Goal: Task Accomplishment & Management: Use online tool/utility

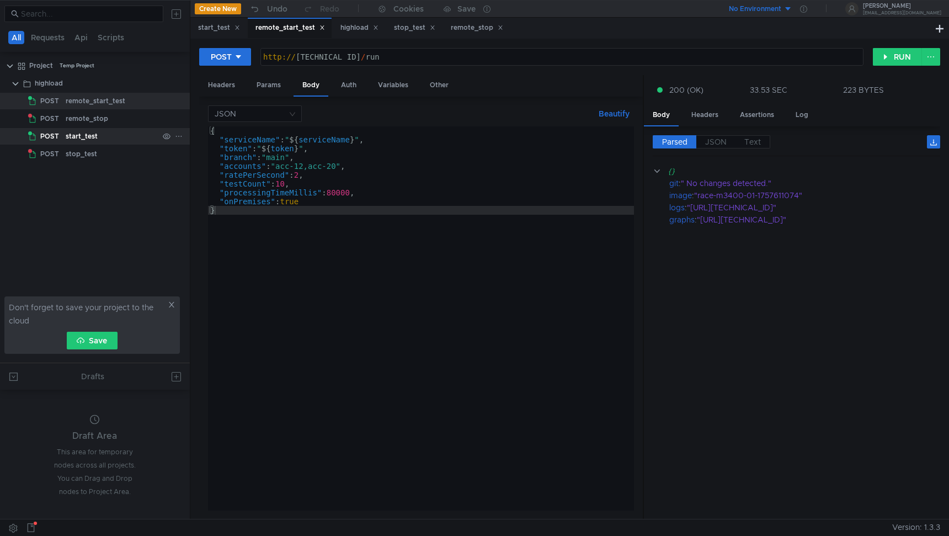
click at [89, 132] on div "start_test" at bounding box center [82, 136] width 32 height 17
click at [94, 135] on div "start_test" at bounding box center [82, 136] width 32 height 17
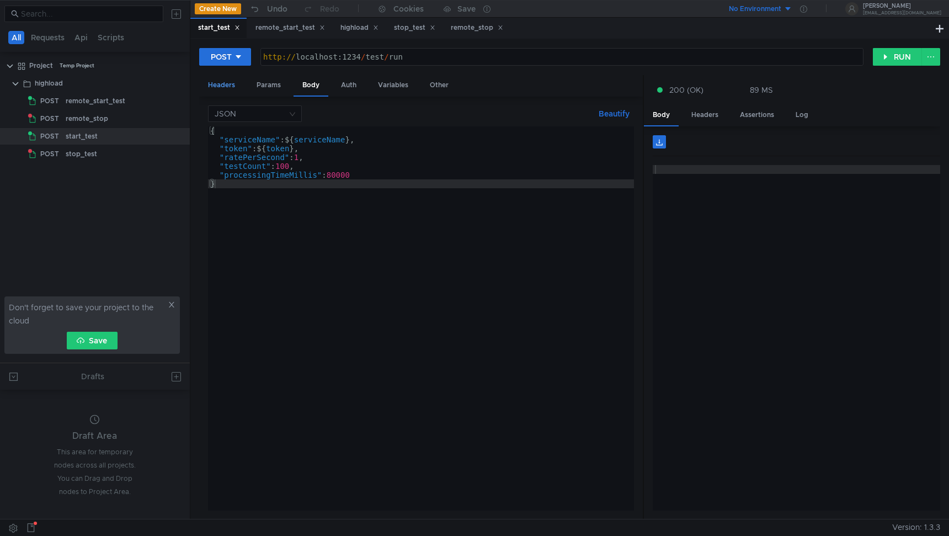
click at [209, 89] on div "Headers" at bounding box center [221, 85] width 45 height 20
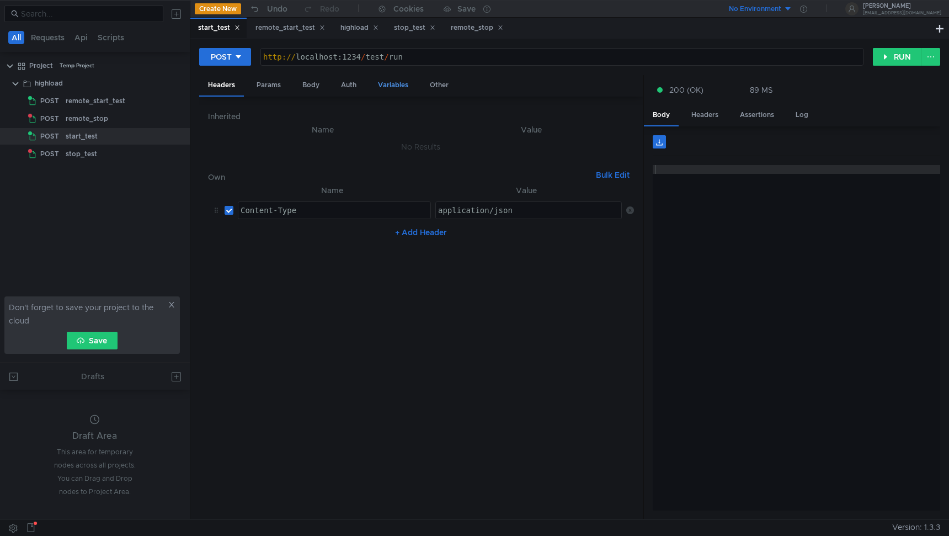
click at [380, 86] on div "Variables" at bounding box center [393, 85] width 48 height 20
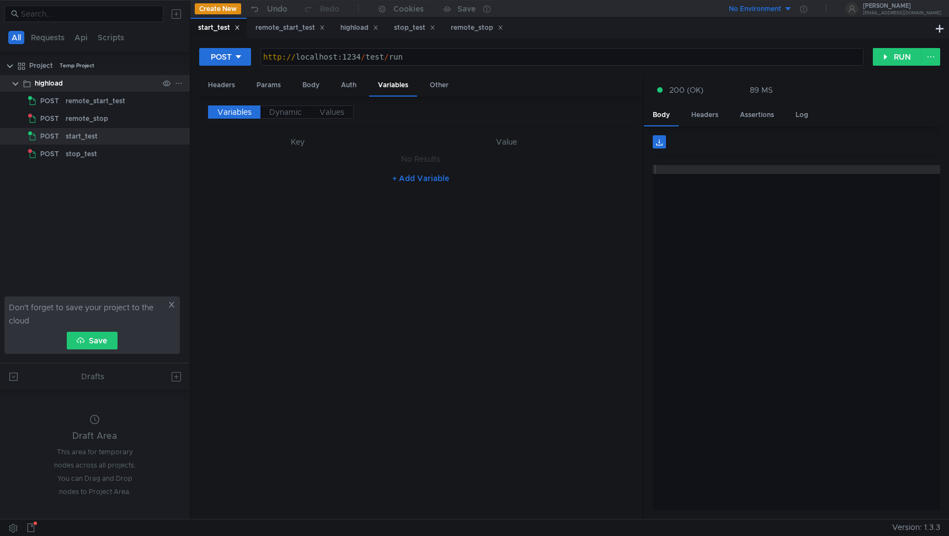
click at [150, 88] on div "highload" at bounding box center [97, 83] width 124 height 17
click at [122, 78] on div "highload" at bounding box center [97, 83] width 124 height 17
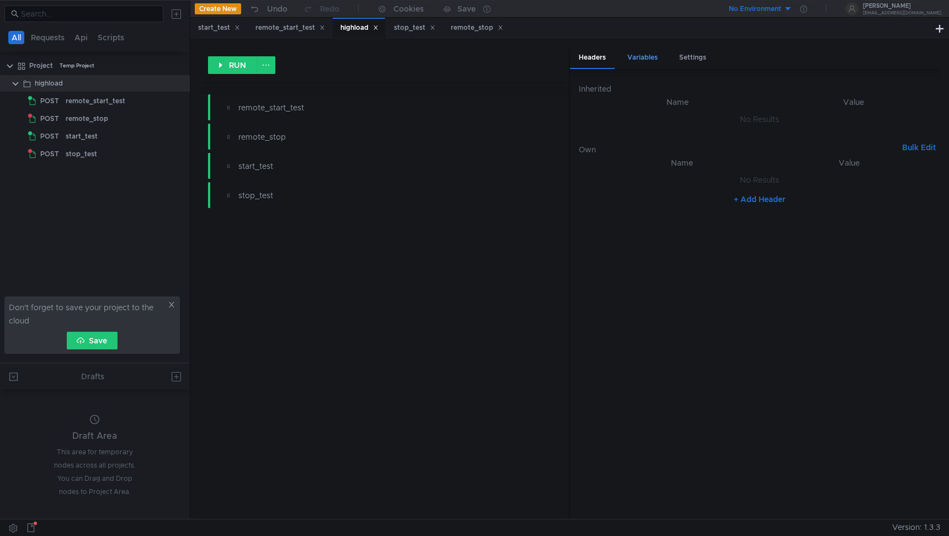
click at [647, 61] on div "Variables" at bounding box center [643, 57] width 48 height 20
click at [646, 136] on div "serviceName" at bounding box center [650, 143] width 132 height 26
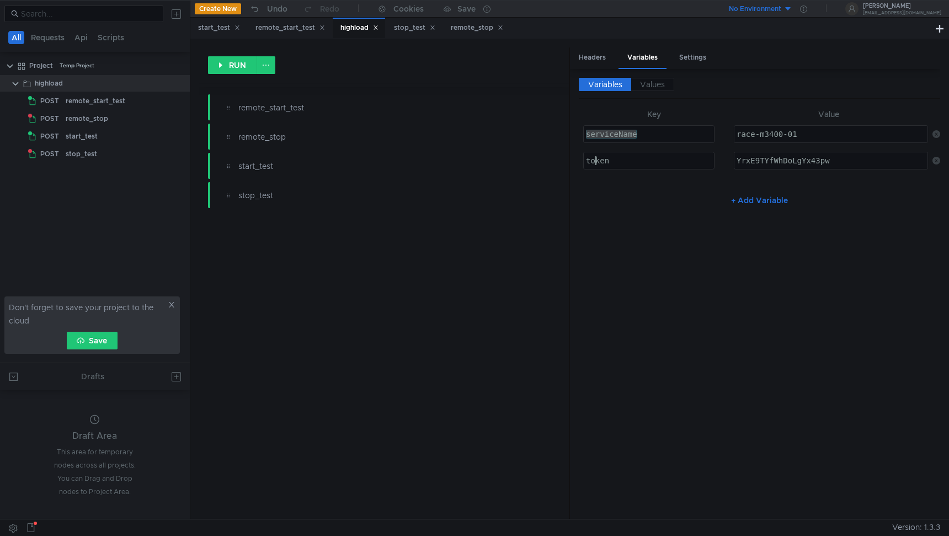
click at [597, 167] on div "token" at bounding box center [650, 169] width 132 height 26
click at [147, 142] on div "start_test" at bounding box center [112, 136] width 93 height 17
click at [140, 138] on div "start_test" at bounding box center [112, 136] width 93 height 17
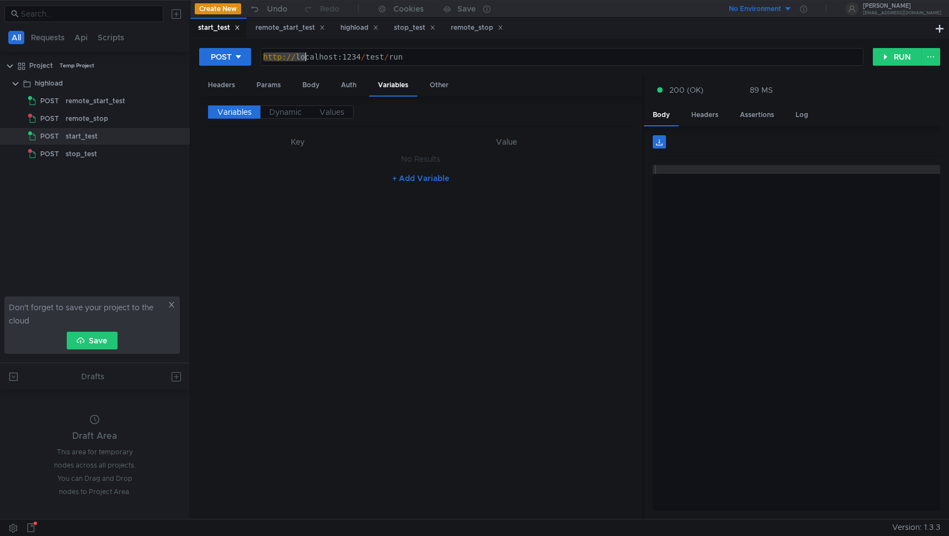
drag, startPoint x: 264, startPoint y: 57, endPoint x: 428, endPoint y: 57, distance: 164.5
click at [428, 57] on div "http:// localhost:1234 / test / run" at bounding box center [562, 65] width 602 height 26
click at [878, 57] on button "RUN" at bounding box center [897, 57] width 49 height 18
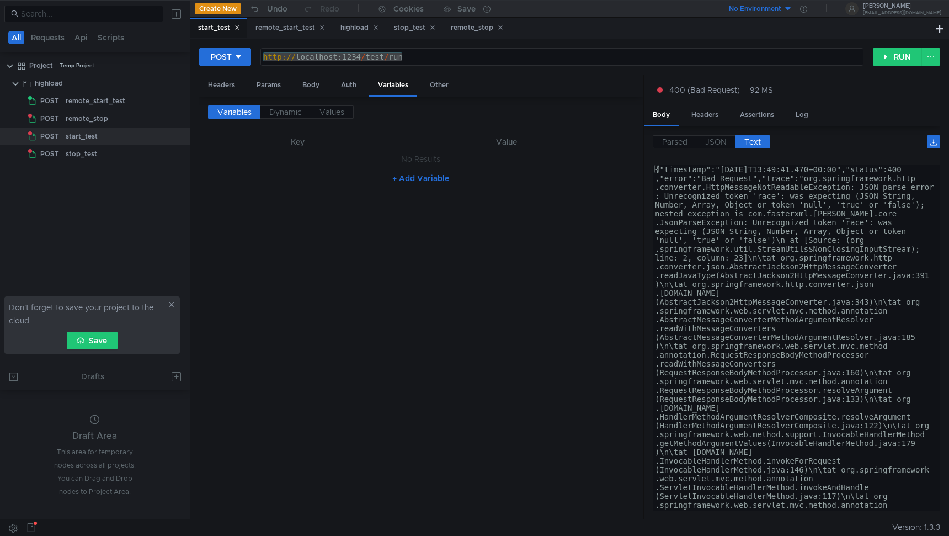
click at [409, 123] on div "Variables Dynamic Values" at bounding box center [421, 115] width 426 height 21
click at [413, 55] on div "http:// localhost:1234 / test / run" at bounding box center [562, 65] width 602 height 26
click at [359, 169] on div "+ Add Variable" at bounding box center [421, 178] width 426 height 18
click at [229, 88] on div "Headers" at bounding box center [221, 85] width 45 height 20
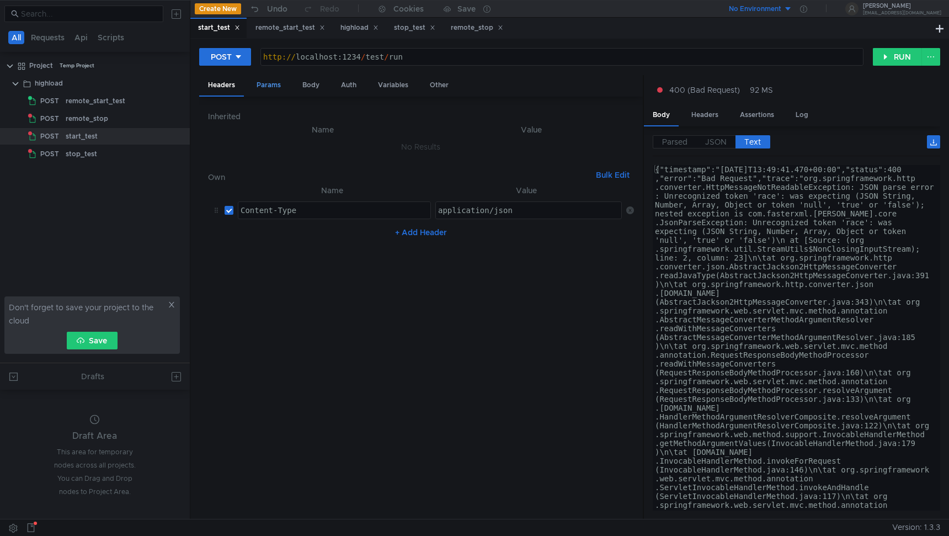
click at [265, 87] on div "Params" at bounding box center [269, 85] width 42 height 20
click at [315, 87] on div "Body" at bounding box center [311, 85] width 35 height 20
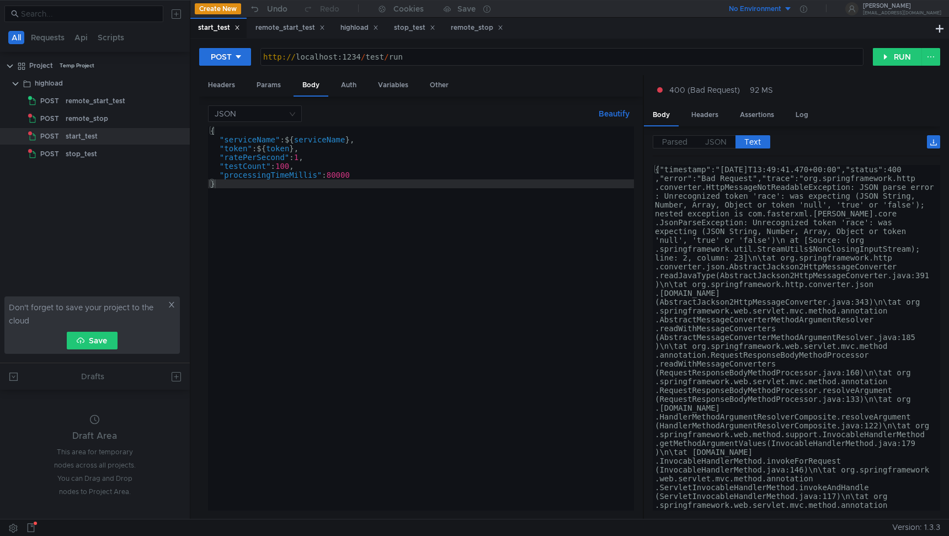
click at [289, 140] on div "{ "serviceName" : ${ serviceName } , "token" : ${ token } , "ratePerSecond" : 1…" at bounding box center [421, 327] width 426 height 402
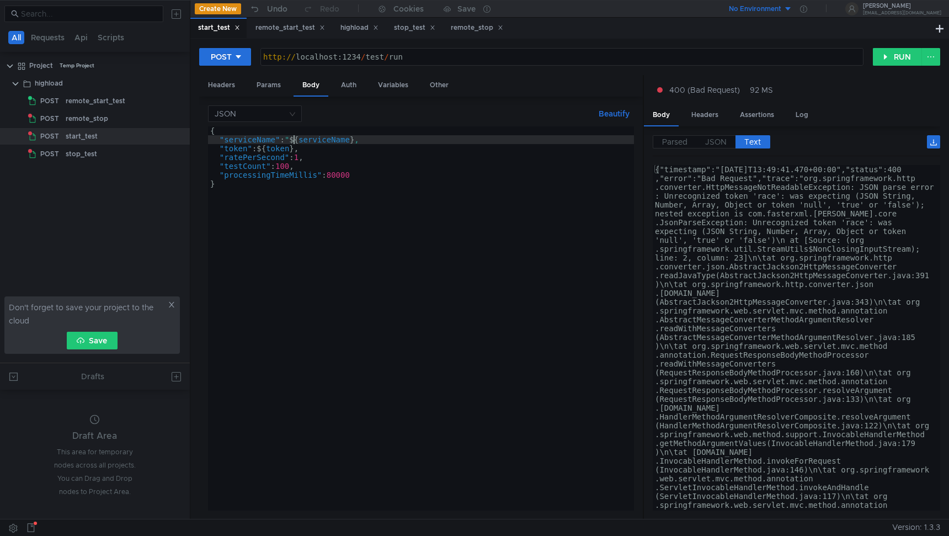
scroll to position [0, 6]
click at [358, 140] on div "{ "serviceName" : " ${ serviceName } , "token" : ${ token } , "ratePerSecond" :…" at bounding box center [421, 327] width 426 height 402
click at [342, 142] on div "{ "serviceName" : " ${ serviceName } " , "token" : ${ token } , "ratePerSecond"…" at bounding box center [421, 327] width 426 height 402
type textarea ""serviceName": "${serviceName}","
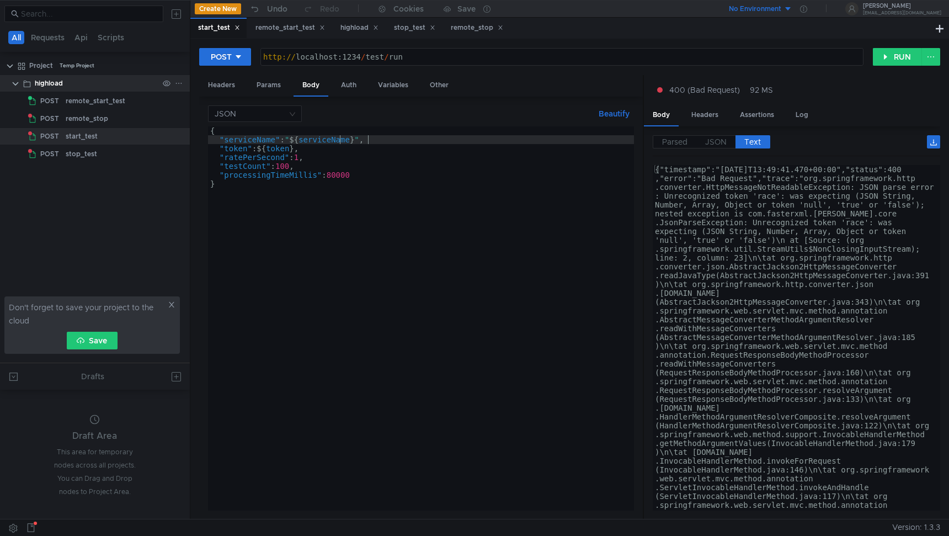
click at [139, 79] on div "highload" at bounding box center [97, 83] width 124 height 17
click at [95, 83] on div "highload" at bounding box center [97, 83] width 124 height 17
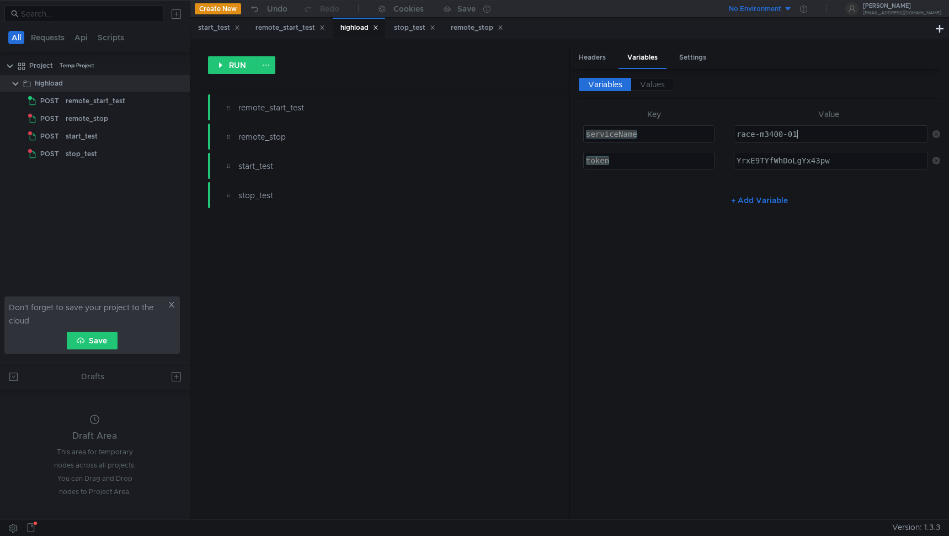
click at [804, 136] on div "race-m3400-01" at bounding box center [831, 143] width 193 height 26
click at [130, 107] on div "remote_start_test" at bounding box center [112, 101] width 93 height 17
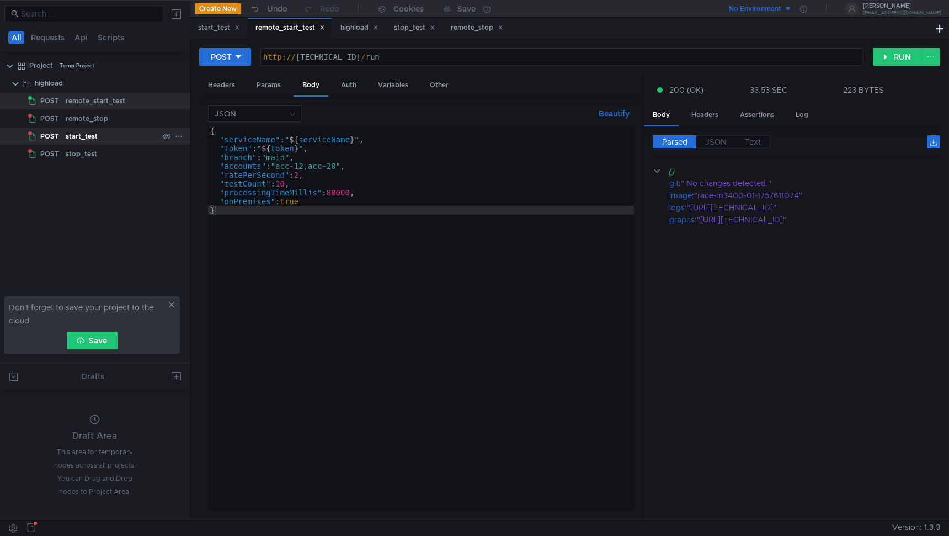
click at [123, 141] on div "start_test" at bounding box center [112, 136] width 93 height 17
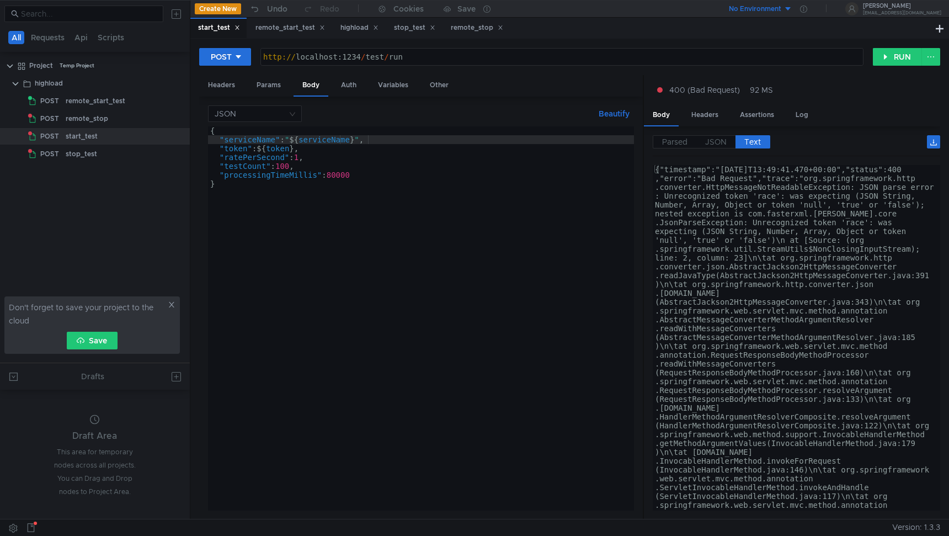
click at [262, 151] on div "{ "serviceName" : " ${ serviceName } " , "token" : ${ token } , "ratePerSecond"…" at bounding box center [421, 327] width 426 height 402
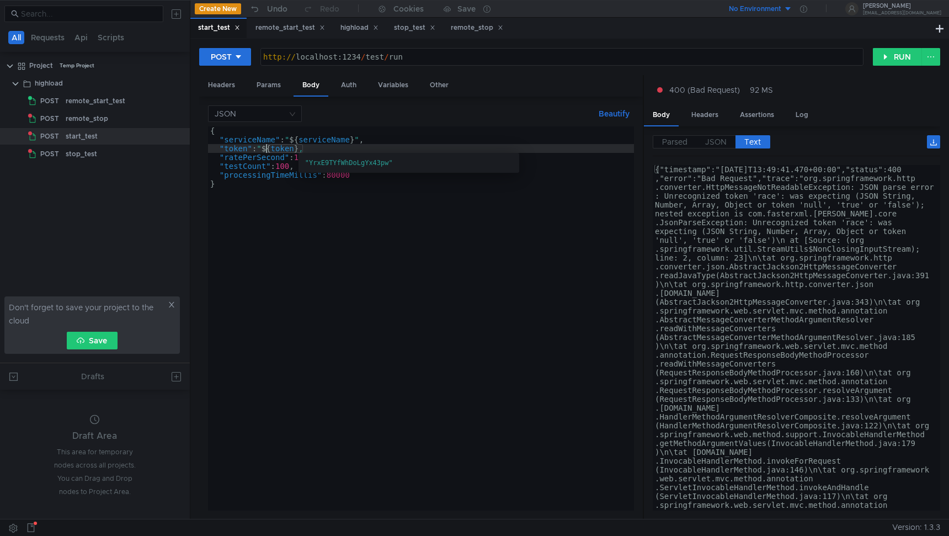
click at [303, 150] on div "{ "serviceName" : " ${ serviceName } " , "token" : " ${ token } , "ratePerSecon…" at bounding box center [421, 327] width 426 height 402
type textarea ""token": "${token}","
click at [142, 154] on div "stop_test" at bounding box center [112, 154] width 93 height 17
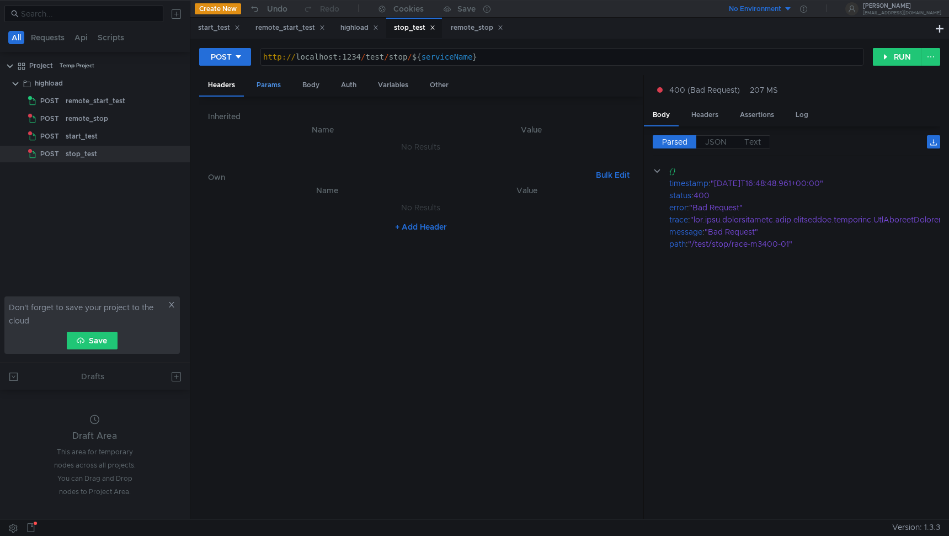
click at [256, 85] on div "Params" at bounding box center [269, 85] width 42 height 20
click at [305, 88] on div "Body" at bounding box center [311, 85] width 35 height 20
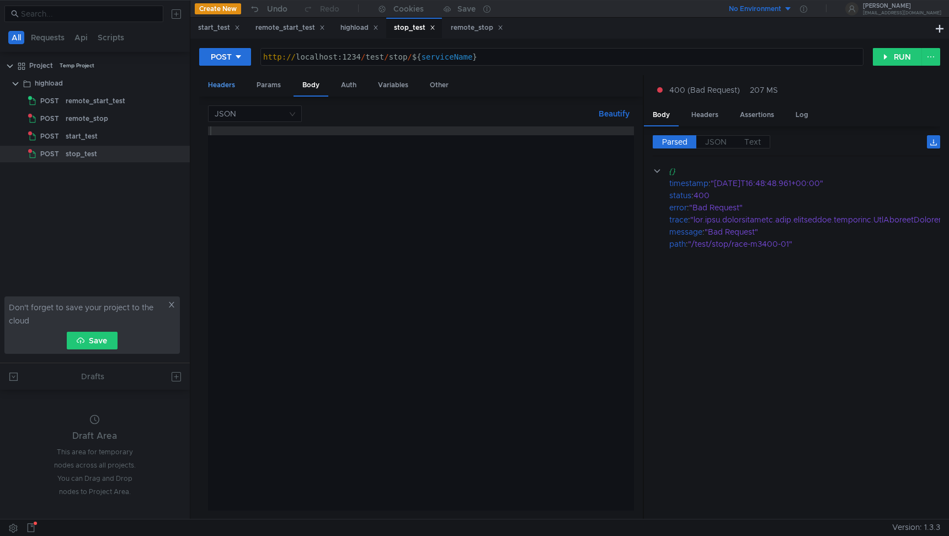
click at [236, 87] on div "Headers" at bounding box center [221, 85] width 45 height 20
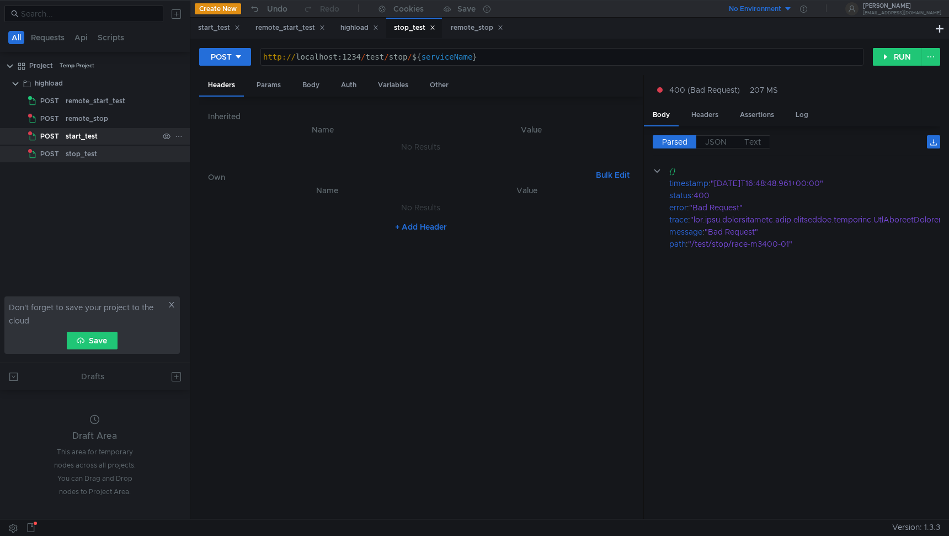
click at [124, 136] on div "start_test" at bounding box center [112, 136] width 93 height 17
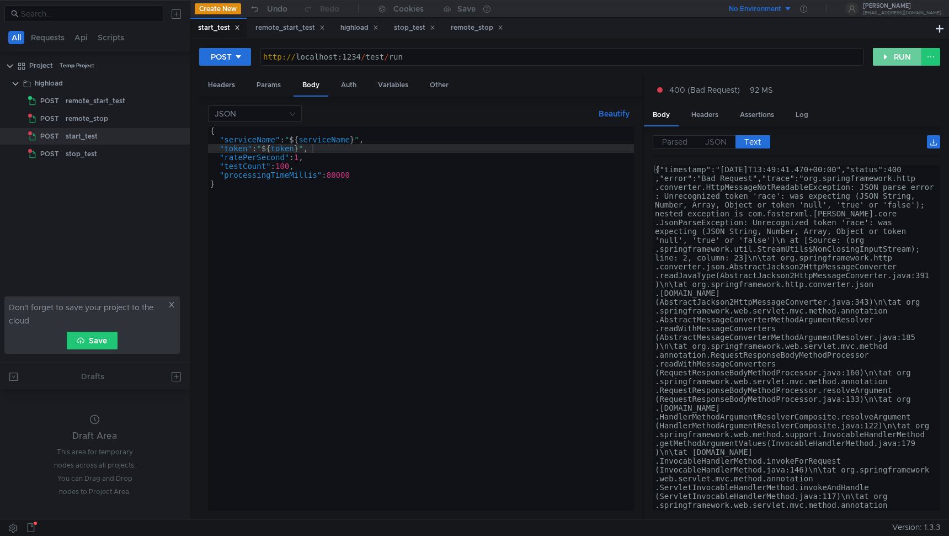
click at [892, 60] on button "RUN" at bounding box center [897, 57] width 49 height 18
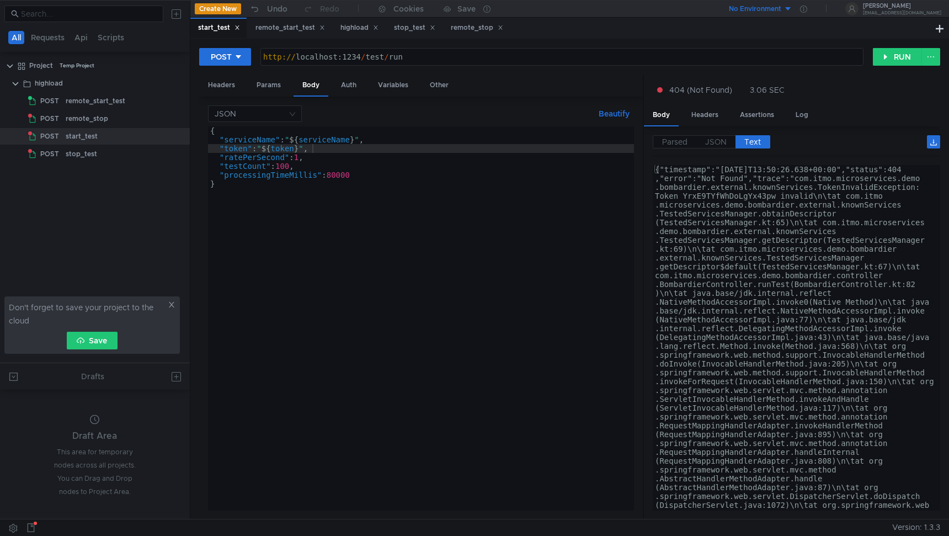
scroll to position [0, 0]
type textarea "}"
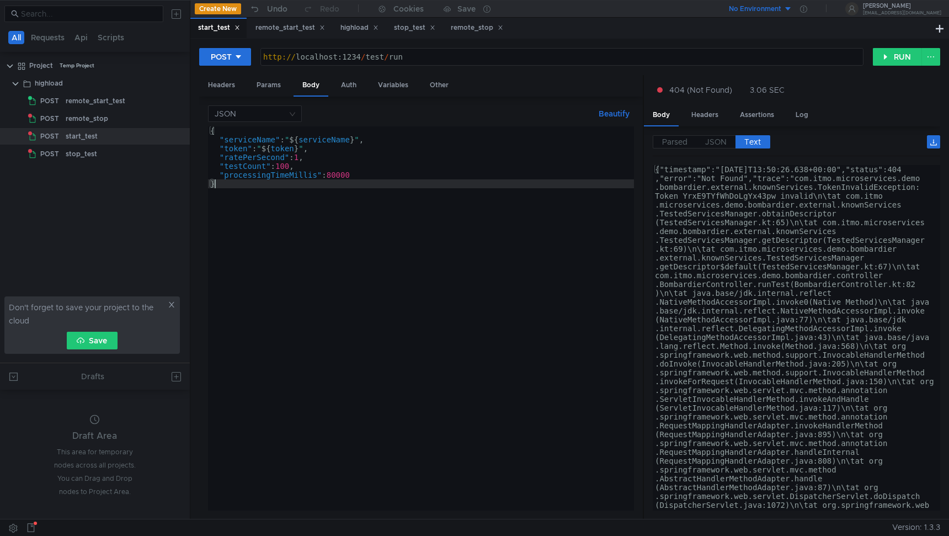
click at [564, 233] on div "{ "serviceName" : " ${ serviceName } " , "token" : " ${ token } " , "ratePerSec…" at bounding box center [421, 327] width 426 height 402
click at [887, 57] on button "RUN" at bounding box center [897, 57] width 49 height 18
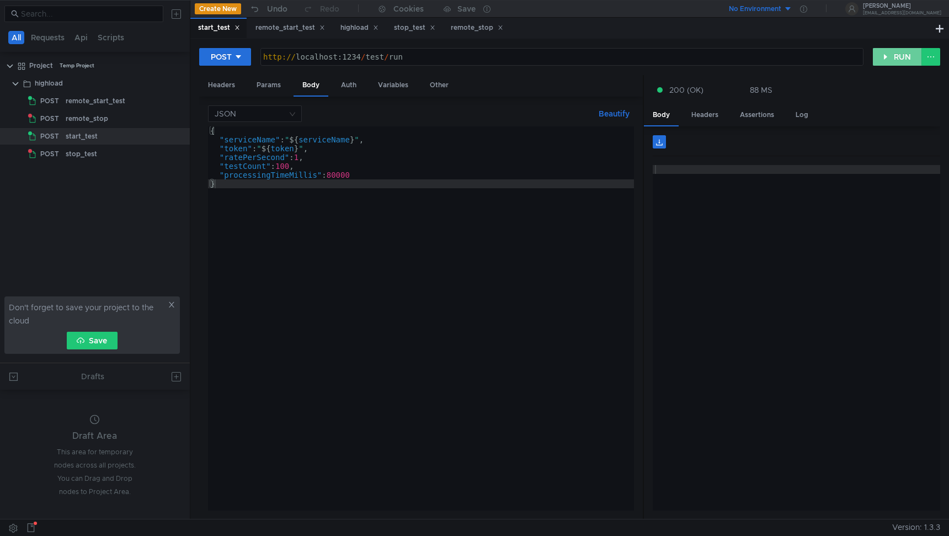
click at [883, 60] on button "RUN" at bounding box center [897, 57] width 49 height 18
click at [881, 53] on button "RUN" at bounding box center [897, 57] width 49 height 18
click at [430, 60] on div "http:// localhost:1234 / test / run" at bounding box center [562, 65] width 602 height 26
click at [444, 105] on div "JSON Beautify" at bounding box center [421, 113] width 426 height 17
click at [126, 104] on div "remote_start_test" at bounding box center [112, 101] width 93 height 17
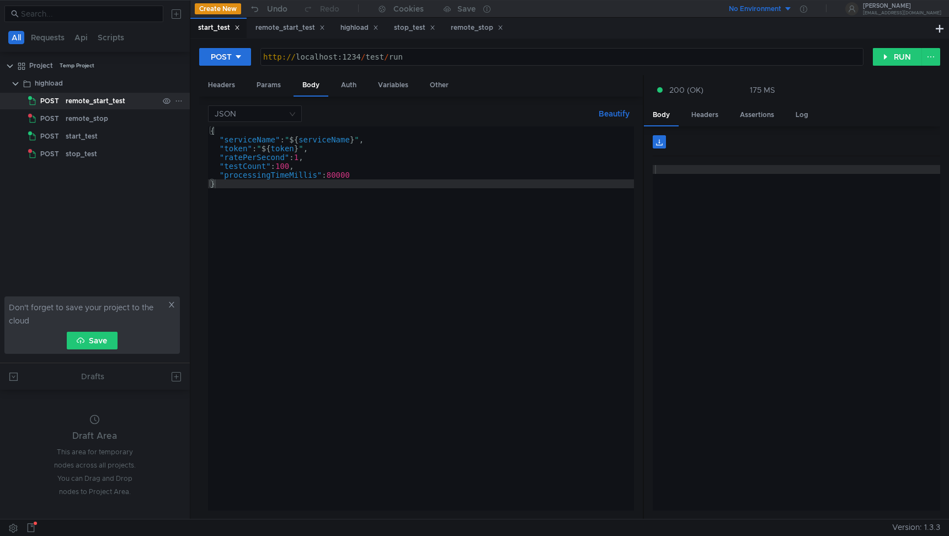
click at [126, 105] on div "remote_start_test" at bounding box center [112, 101] width 93 height 17
click at [129, 115] on div "remote_stop" at bounding box center [112, 118] width 93 height 17
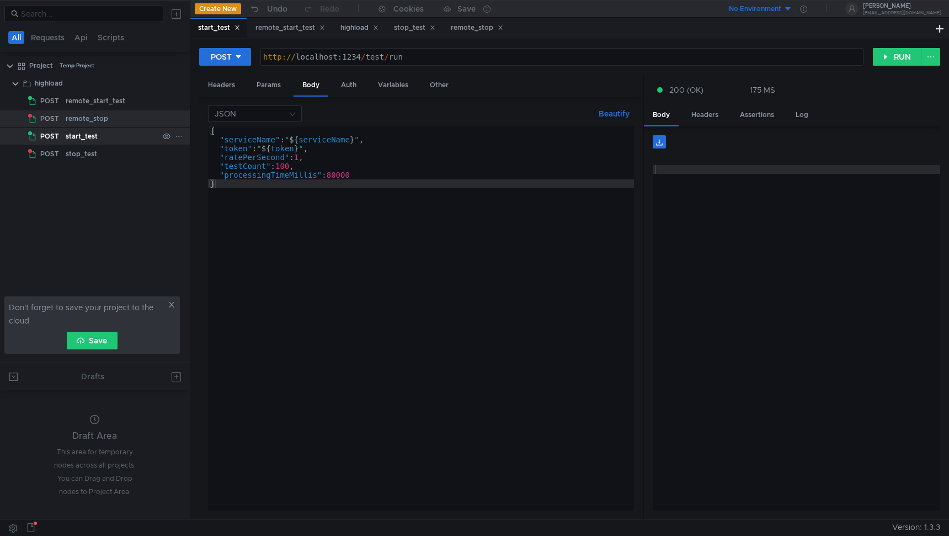
click at [129, 132] on div "start_test" at bounding box center [112, 136] width 93 height 17
click at [131, 157] on div "stop_test" at bounding box center [112, 154] width 93 height 17
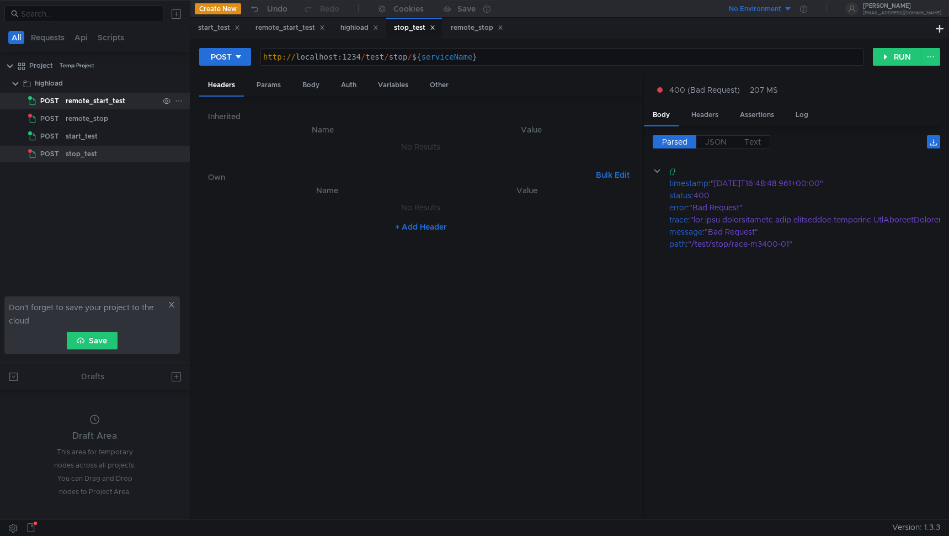
click at [123, 106] on div "remote_start_test" at bounding box center [96, 101] width 60 height 17
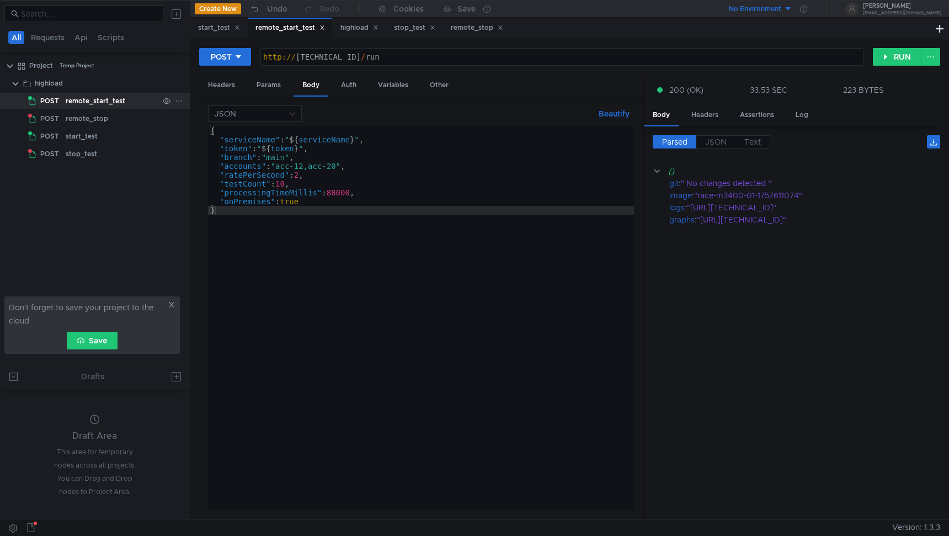
click at [123, 106] on div "remote_start_test" at bounding box center [96, 101] width 60 height 17
click at [336, 87] on div "Auth" at bounding box center [348, 85] width 33 height 20
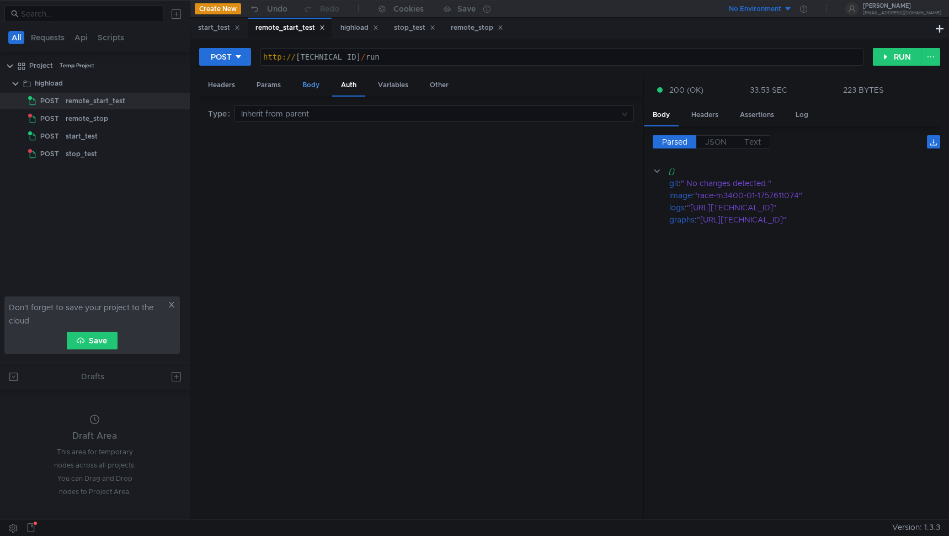
click at [317, 88] on div "Body" at bounding box center [311, 85] width 35 height 20
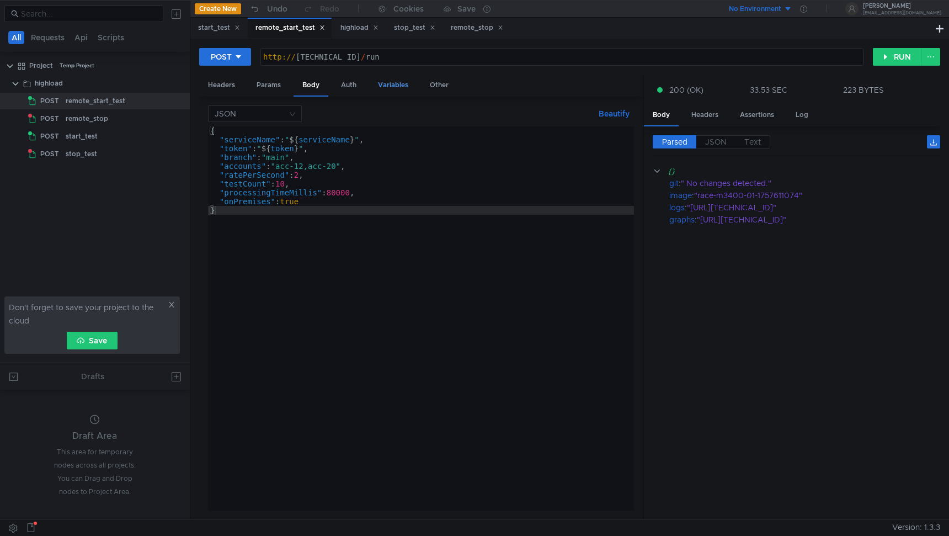
click at [395, 89] on div "Variables" at bounding box center [393, 85] width 48 height 20
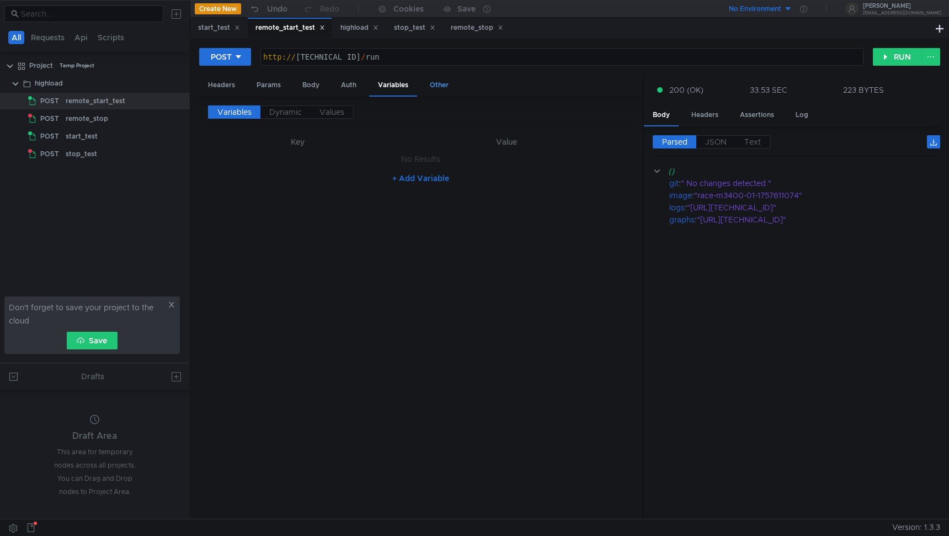
click at [433, 84] on div "Other" at bounding box center [439, 85] width 36 height 20
click at [318, 85] on div "Body" at bounding box center [311, 85] width 35 height 20
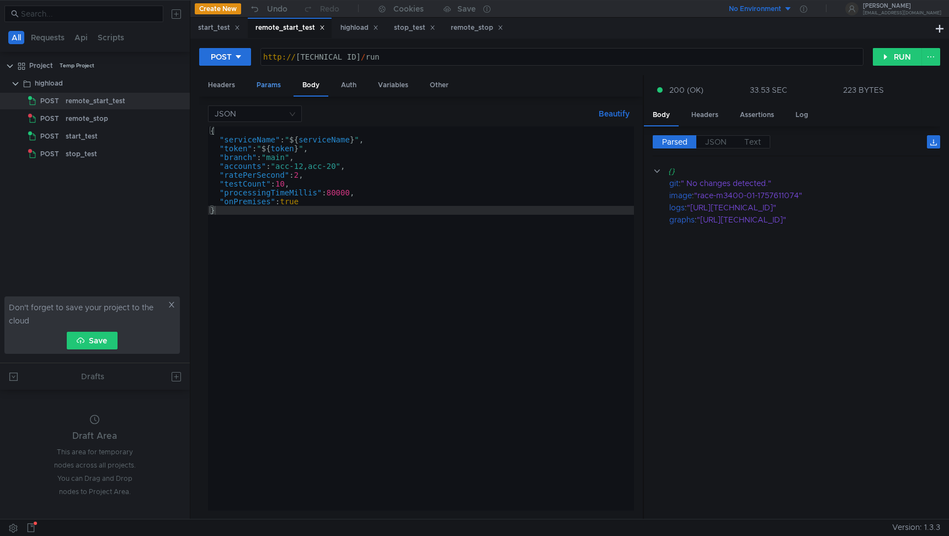
click at [275, 90] on div "Params" at bounding box center [269, 85] width 42 height 20
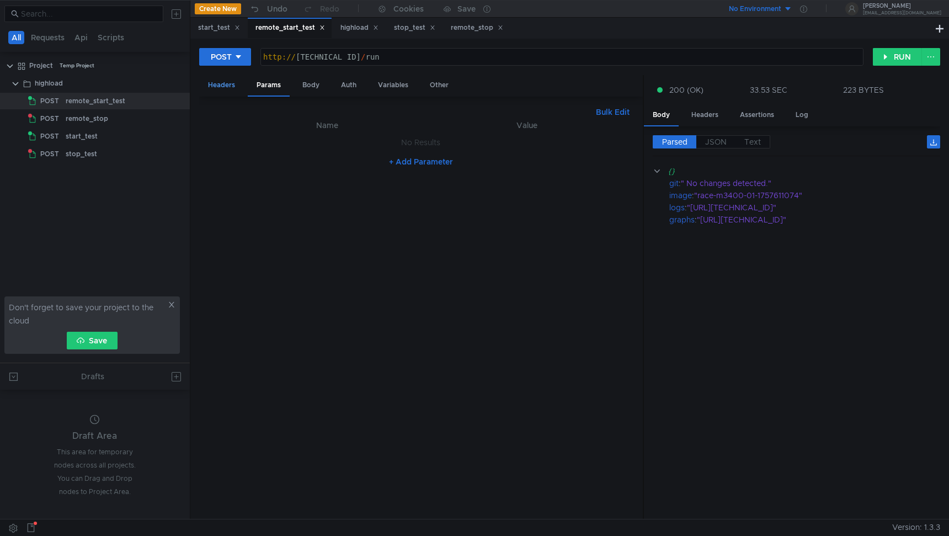
click at [210, 93] on div "Headers" at bounding box center [221, 85] width 45 height 20
click at [279, 78] on div "Params" at bounding box center [269, 85] width 42 height 20
click at [399, 157] on button "+ Add Parameter" at bounding box center [421, 161] width 73 height 13
click at [400, 80] on div "Variables" at bounding box center [393, 85] width 48 height 20
click at [433, 86] on div "Other" at bounding box center [439, 85] width 36 height 20
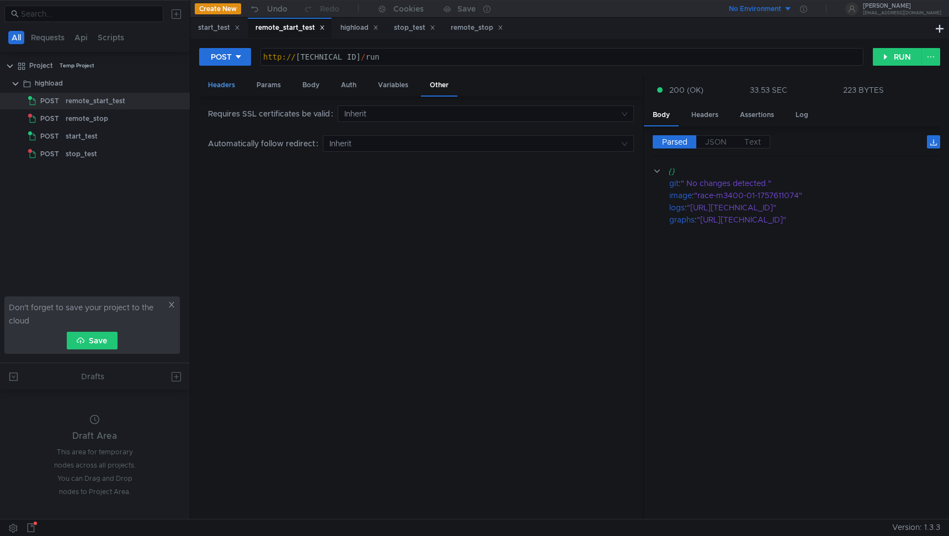
click at [216, 88] on div "Headers" at bounding box center [221, 85] width 45 height 20
click at [264, 94] on div "Params" at bounding box center [269, 85] width 42 height 20
click at [628, 140] on td at bounding box center [628, 145] width 12 height 26
click at [628, 143] on icon at bounding box center [630, 145] width 8 height 8
click at [12, 525] on button at bounding box center [13, 527] width 18 height 17
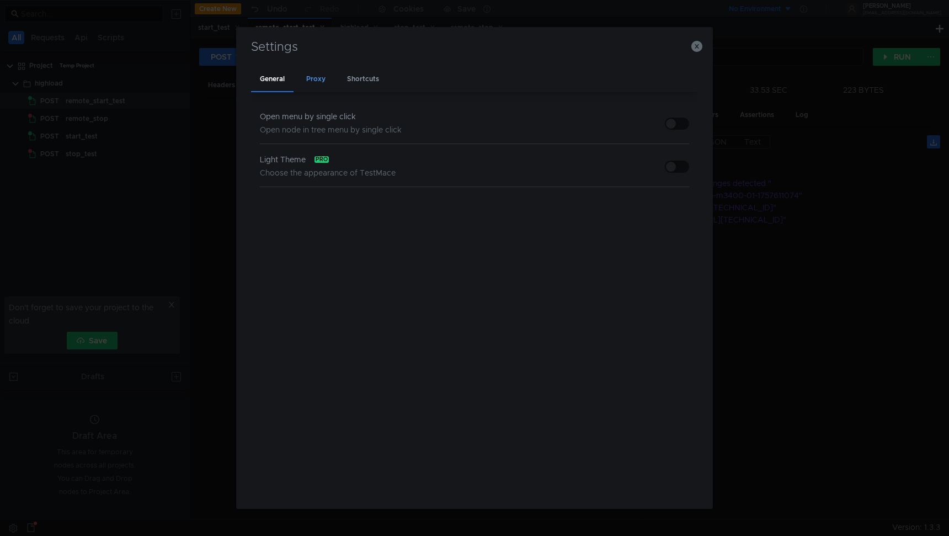
click at [311, 77] on div "Proxy" at bounding box center [315, 80] width 37 height 26
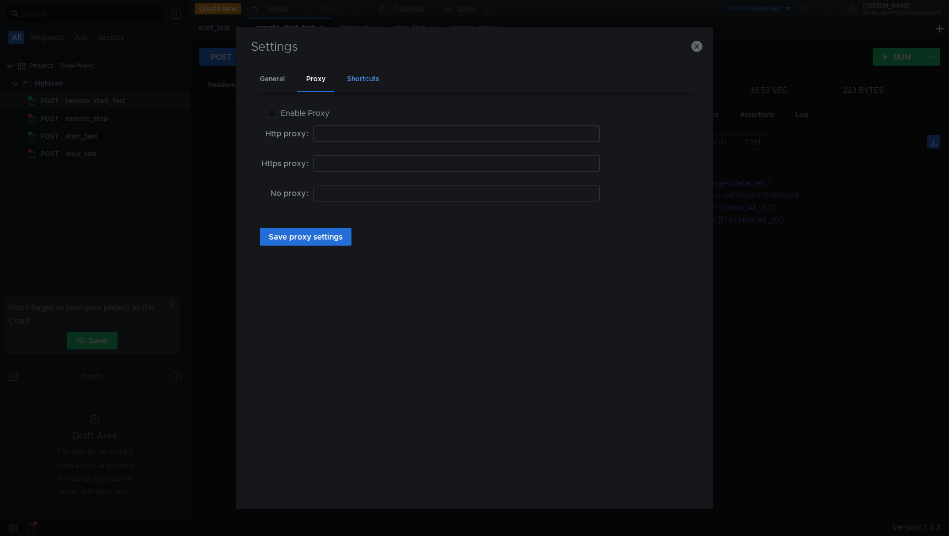
click at [347, 85] on div "Shortcuts" at bounding box center [363, 80] width 50 height 26
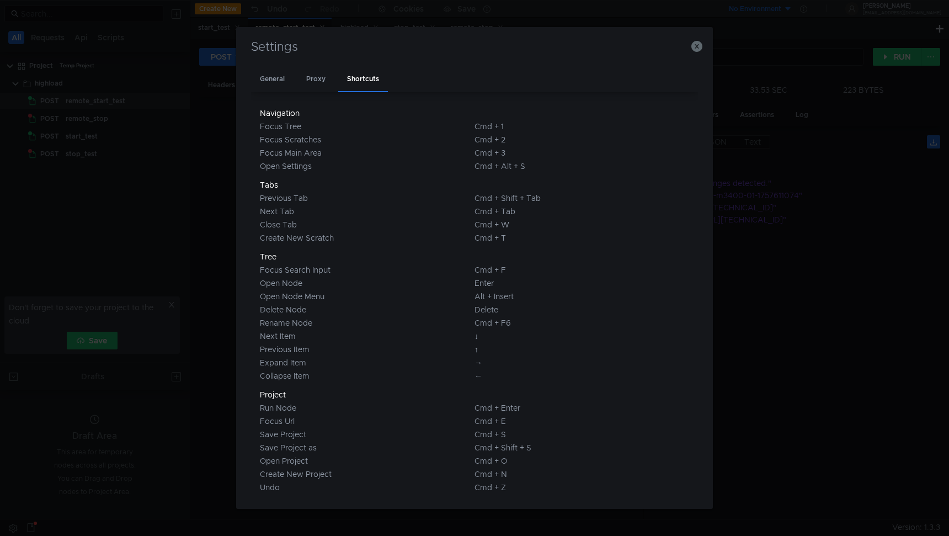
scroll to position [20, 0]
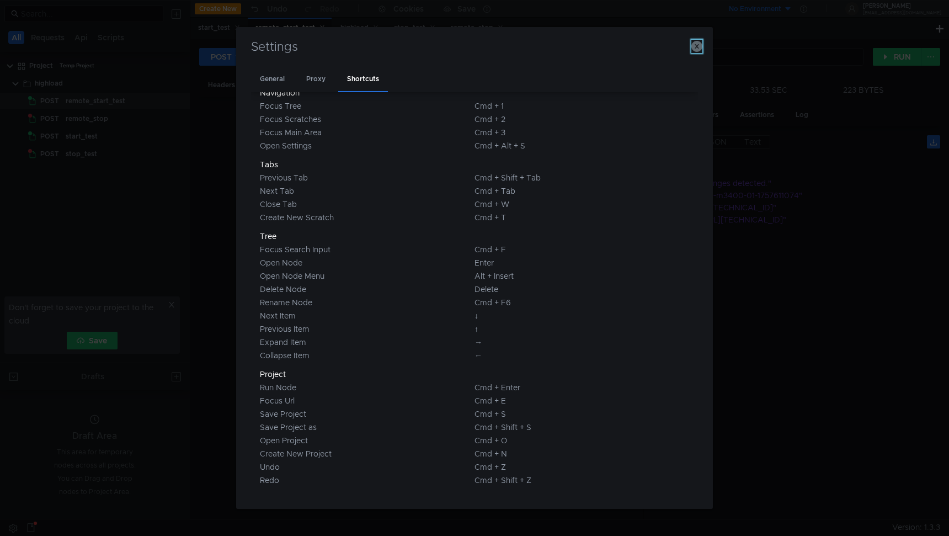
click at [695, 52] on button "button" at bounding box center [697, 46] width 11 height 13
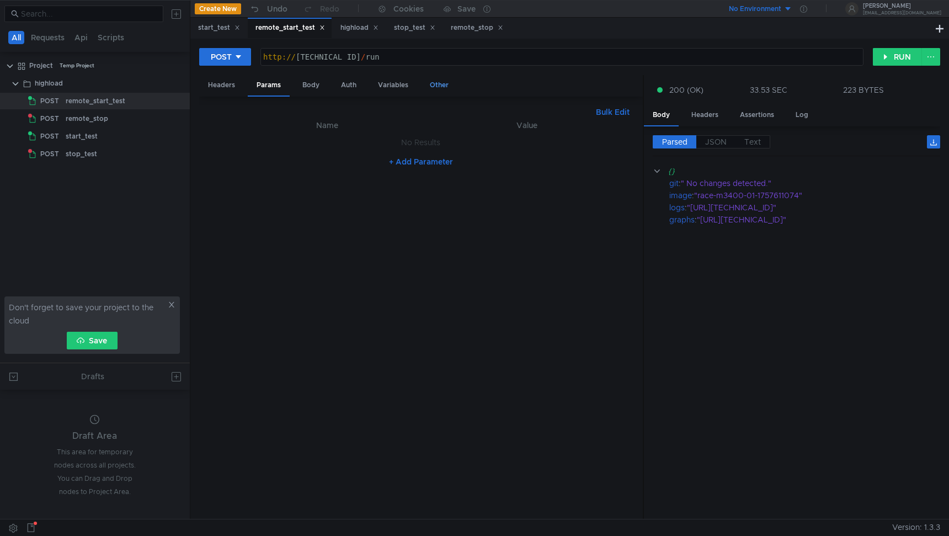
click at [433, 84] on div "Other" at bounding box center [439, 85] width 36 height 20
click at [212, 84] on div "Headers" at bounding box center [221, 85] width 45 height 20
click at [492, 7] on div at bounding box center [490, 9] width 15 height 17
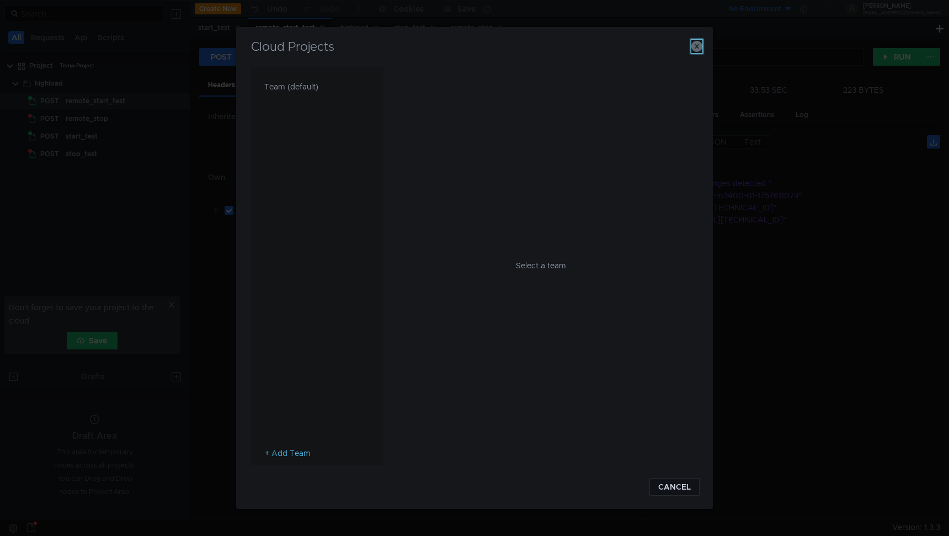
click at [693, 46] on icon "button" at bounding box center [697, 46] width 11 height 11
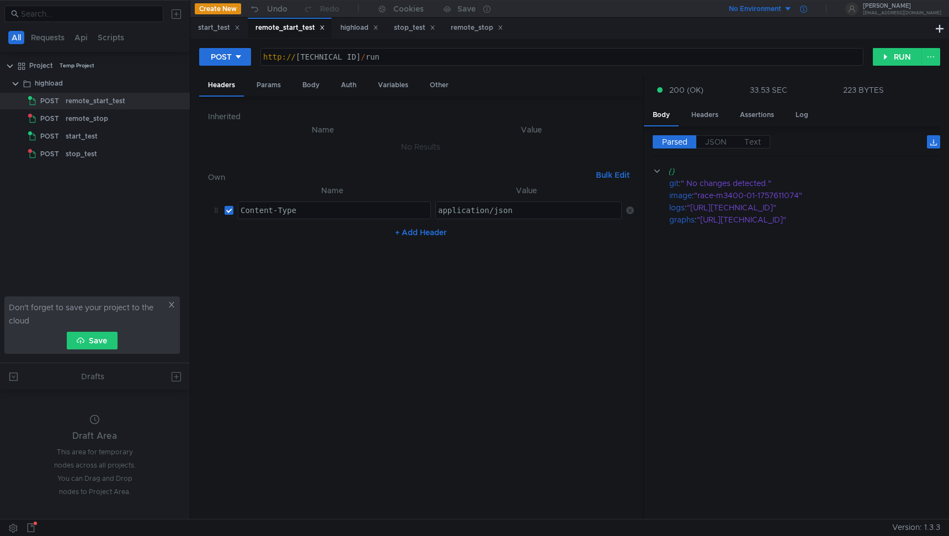
click at [807, 7] on icon at bounding box center [803, 9] width 7 height 7
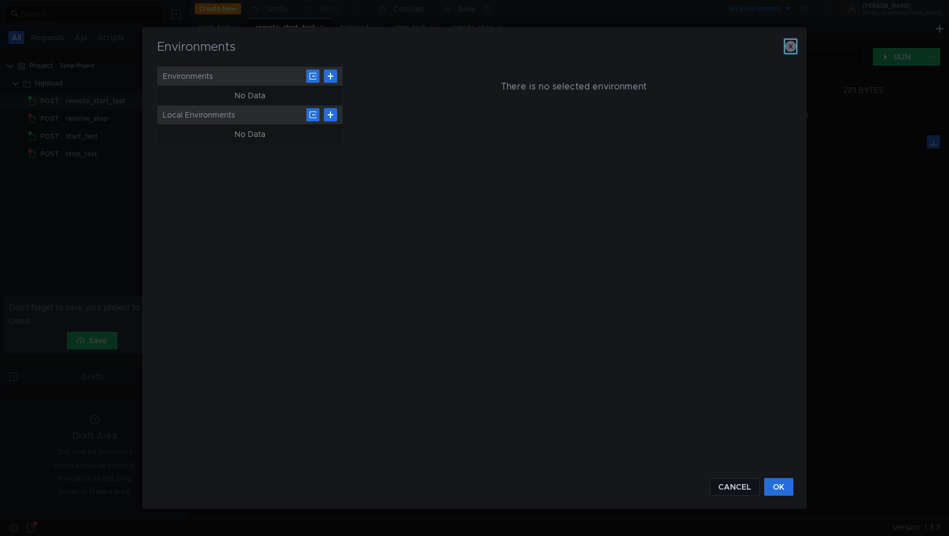
click at [795, 47] on icon "button" at bounding box center [790, 46] width 11 height 11
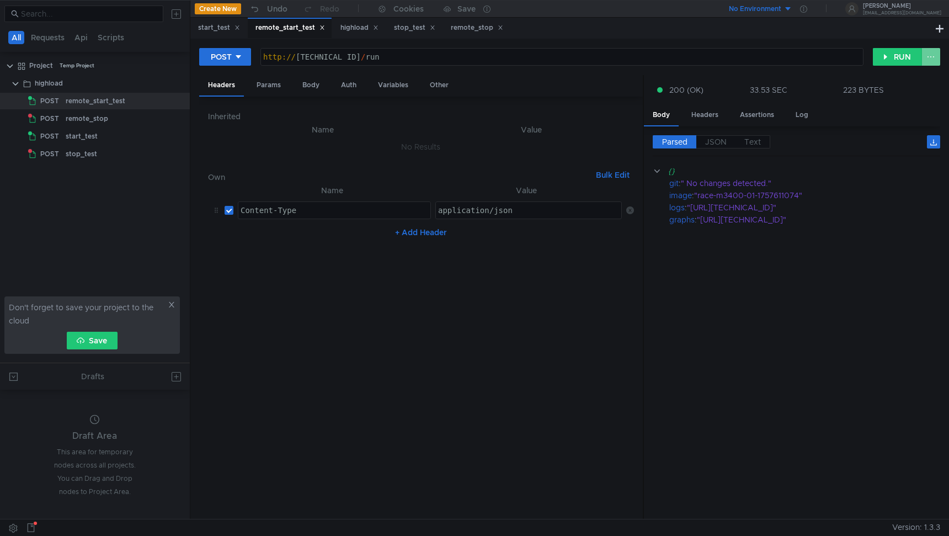
click at [932, 57] on button at bounding box center [931, 57] width 19 height 18
click at [930, 59] on div at bounding box center [474, 268] width 949 height 536
click at [488, 10] on icon at bounding box center [486, 9] width 7 height 7
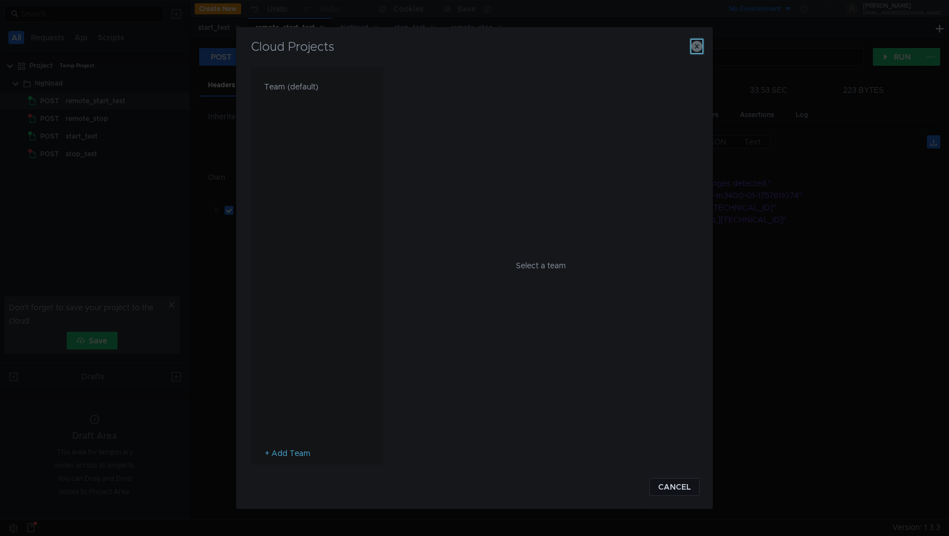
click at [698, 52] on button "button" at bounding box center [697, 46] width 11 height 13
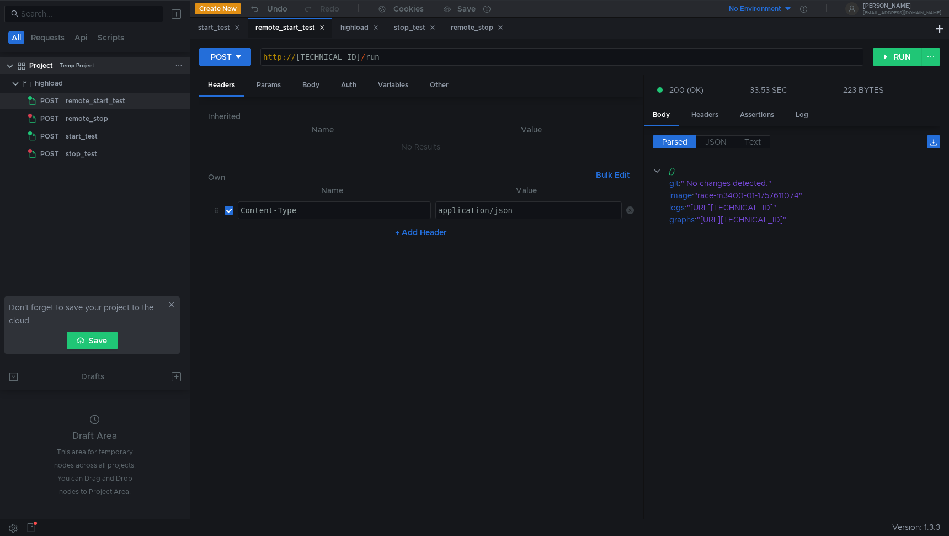
click at [188, 72] on div "Project Temp Project" at bounding box center [102, 65] width 176 height 17
click at [17, 81] on clr-icon at bounding box center [15, 83] width 9 height 9
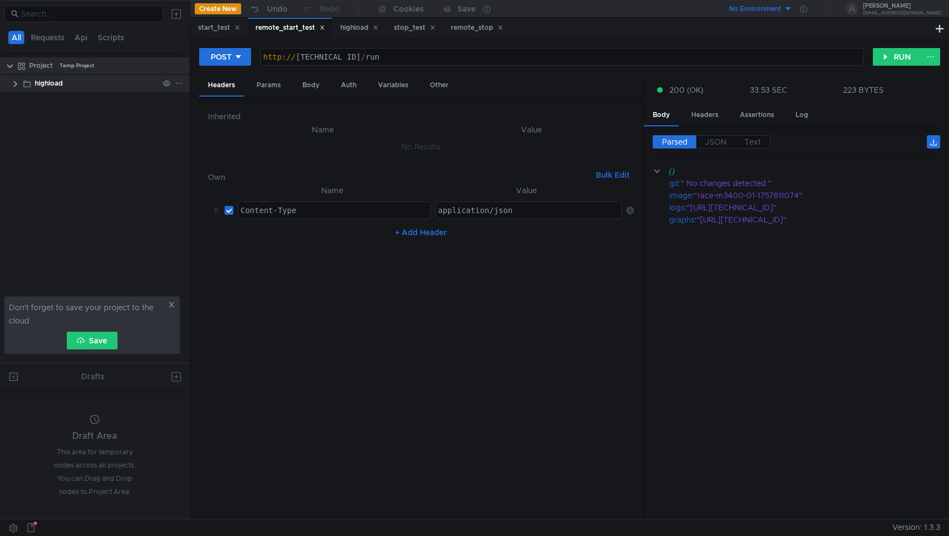
click at [17, 81] on clr-icon at bounding box center [15, 83] width 9 height 9
click at [172, 307] on icon at bounding box center [172, 305] width 8 height 8
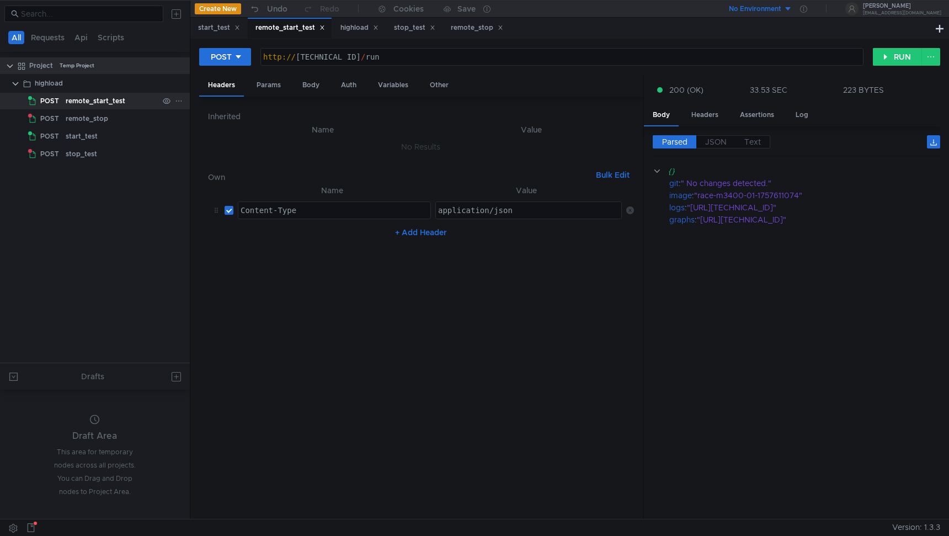
click at [135, 101] on div "remote_start_test" at bounding box center [112, 101] width 93 height 17
click at [178, 100] on icon at bounding box center [179, 100] width 6 height 1
click at [221, 229] on app-tour-anchor "Show in explorer" at bounding box center [224, 231] width 62 height 13
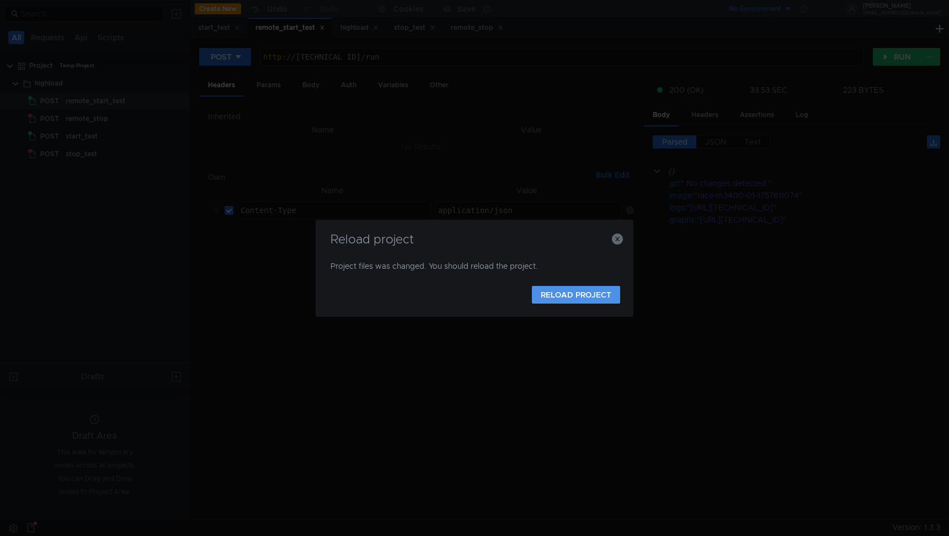
click at [581, 300] on button "RELOAD PROJECT" at bounding box center [576, 295] width 88 height 18
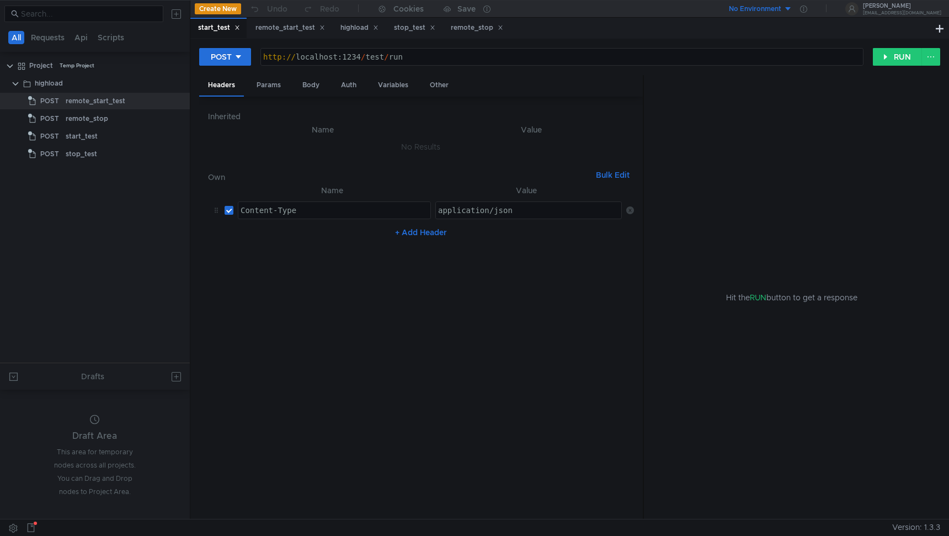
click at [608, 175] on button "Bulk Edit" at bounding box center [613, 174] width 42 height 13
click at [608, 176] on button "Table Edit" at bounding box center [610, 174] width 47 height 13
click at [279, 87] on div "Params" at bounding box center [269, 85] width 42 height 20
click at [301, 89] on div "Body" at bounding box center [311, 85] width 35 height 20
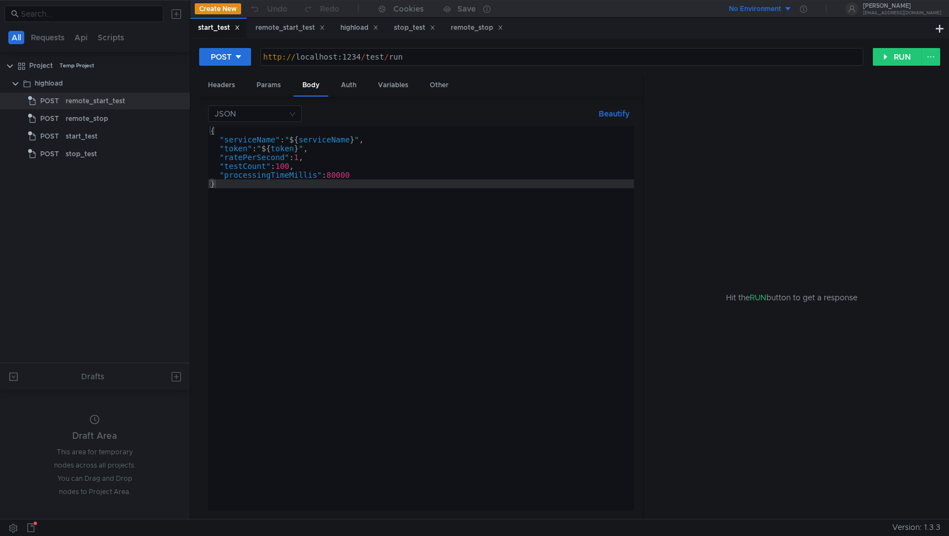
click at [609, 112] on button "Beautify" at bounding box center [614, 113] width 40 height 13
